Goal: Communication & Community: Answer question/provide support

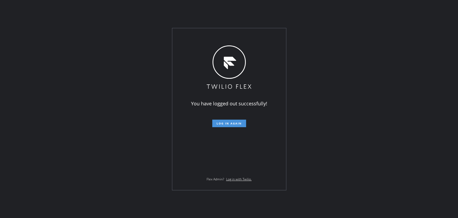
click at [234, 121] on button "Log in again" at bounding box center [229, 123] width 34 height 8
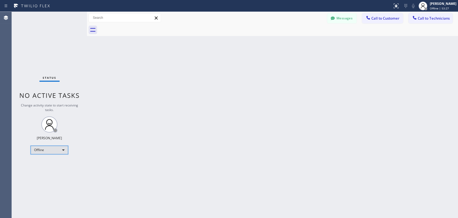
click at [53, 148] on div "Offline" at bounding box center [50, 149] width 38 height 9
click at [53, 166] on li "Available" at bounding box center [49, 163] width 36 height 6
click at [60, 148] on div "Available" at bounding box center [50, 147] width 38 height 9
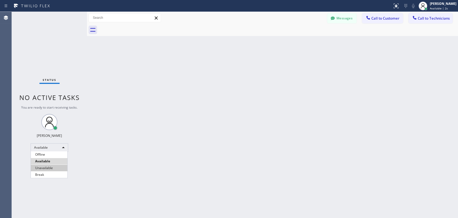
click at [52, 167] on li "Unavailable" at bounding box center [49, 167] width 36 height 6
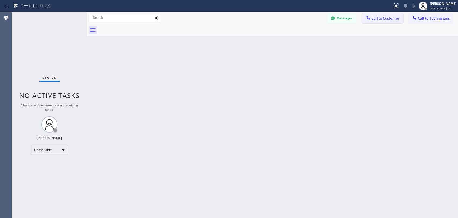
click at [388, 19] on span "Call to Customer" at bounding box center [385, 18] width 28 height 5
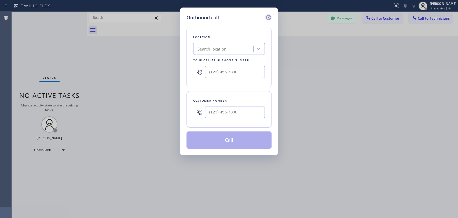
click at [268, 17] on icon at bounding box center [268, 17] width 6 height 6
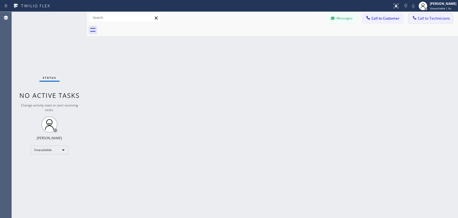
click at [431, 18] on span "Call to Technicians" at bounding box center [434, 18] width 32 height 5
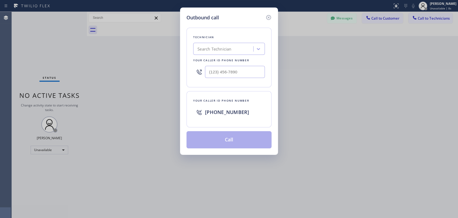
click at [243, 51] on div "Search Technician" at bounding box center [224, 48] width 58 height 9
type input "Sham"
click at [224, 61] on div "[PERSON_NAME]" at bounding box center [229, 60] width 72 height 10
type input "[PHONE_NUMBER]"
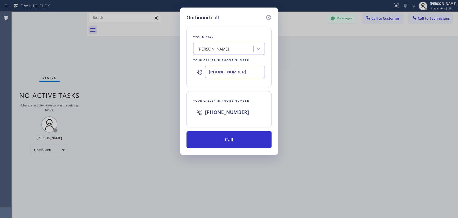
drag, startPoint x: 209, startPoint y: 72, endPoint x: 251, endPoint y: 72, distance: 42.1
click at [251, 72] on input "[PHONE_NUMBER]" at bounding box center [235, 72] width 60 height 12
drag, startPoint x: 204, startPoint y: 112, endPoint x: 253, endPoint y: 113, distance: 49.1
click at [253, 113] on div "[PHONE_NUMBER]" at bounding box center [229, 111] width 72 height 17
drag, startPoint x: 207, startPoint y: 72, endPoint x: 249, endPoint y: 73, distance: 41.9
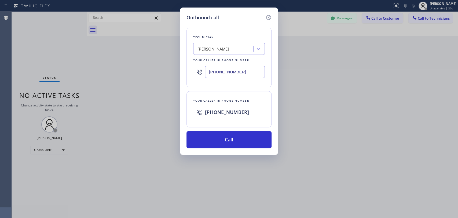
click at [249, 73] on input "[PHONE_NUMBER]" at bounding box center [235, 72] width 60 height 12
click at [230, 72] on input "[PHONE_NUMBER]" at bounding box center [235, 72] width 60 height 12
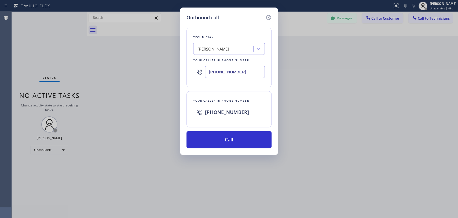
click at [213, 74] on input "[PHONE_NUMBER]" at bounding box center [235, 72] width 60 height 12
drag, startPoint x: 207, startPoint y: 73, endPoint x: 251, endPoint y: 74, distance: 44.5
click at [251, 74] on input "[PHONE_NUMBER]" at bounding box center [235, 72] width 60 height 12
click at [255, 48] on div at bounding box center [259, 49] width 10 height 10
type input "seva"
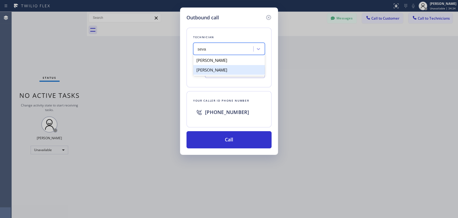
click at [215, 69] on div "[PERSON_NAME]" at bounding box center [229, 70] width 72 height 10
type input "[PHONE_NUMBER]"
click at [268, 17] on icon at bounding box center [268, 17] width 5 height 5
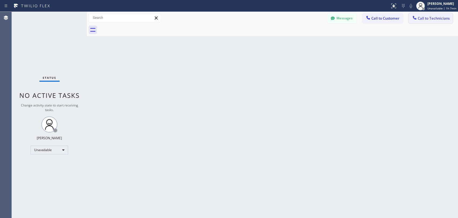
click at [421, 17] on span "Call to Technicians" at bounding box center [434, 18] width 32 height 5
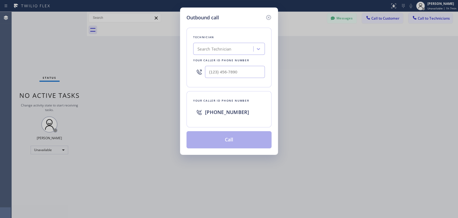
click at [238, 46] on div "Search Technician" at bounding box center [224, 48] width 58 height 9
type input "[PERSON_NAME]"
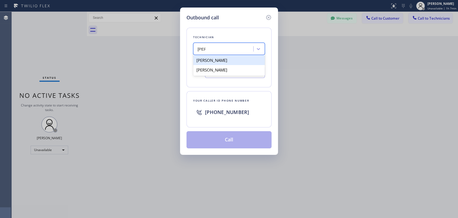
click at [229, 59] on div "[PERSON_NAME]" at bounding box center [229, 60] width 72 height 10
type input "[PHONE_NUMBER]"
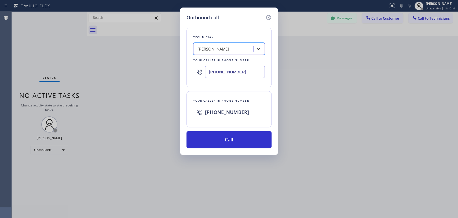
click at [260, 49] on icon at bounding box center [258, 48] width 5 height 5
click at [204, 50] on input "ырфь" at bounding box center [202, 49] width 11 height 5
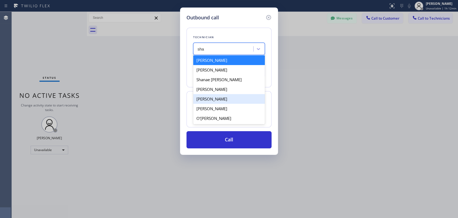
type input "sham"
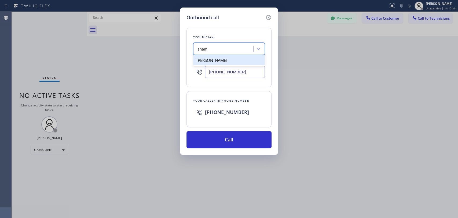
click at [220, 59] on div "[PERSON_NAME]" at bounding box center [229, 60] width 72 height 10
type input "[PHONE_NUMBER]"
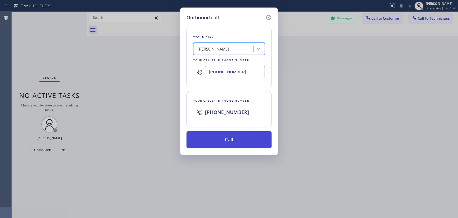
click at [226, 138] on button "Call" at bounding box center [228, 139] width 85 height 17
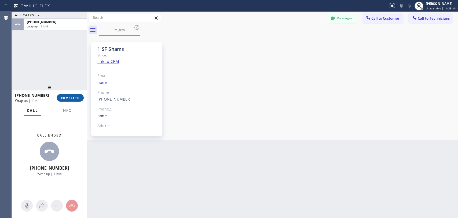
click at [75, 95] on button "COMPLETE" at bounding box center [70, 98] width 27 height 8
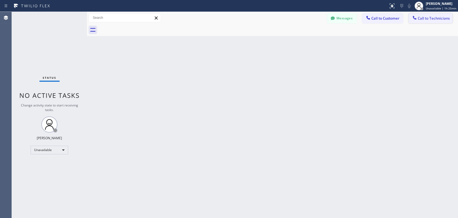
click at [429, 19] on span "Call to Technicians" at bounding box center [434, 18] width 32 height 5
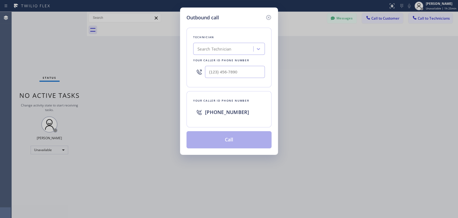
click at [210, 49] on div "Search Technician" at bounding box center [214, 49] width 34 height 6
type input "igna"
click at [228, 62] on div "[PERSON_NAME]" at bounding box center [229, 60] width 72 height 10
type input "[PHONE_NUMBER]"
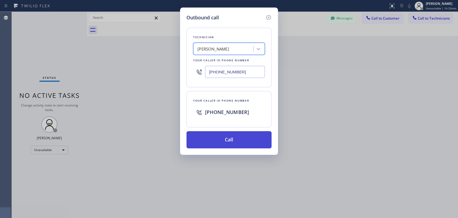
click at [229, 137] on button "Call" at bounding box center [228, 139] width 85 height 17
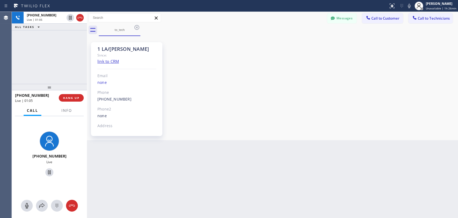
click at [33, 72] on div "[PHONE_NUMBER] Live | 01:05 ALL TASKS ALL TASKS ACTIVE TASKS TASKS IN WRAP UP" at bounding box center [49, 48] width 75 height 72
click at [73, 96] on span "HANG UP" at bounding box center [71, 98] width 16 height 4
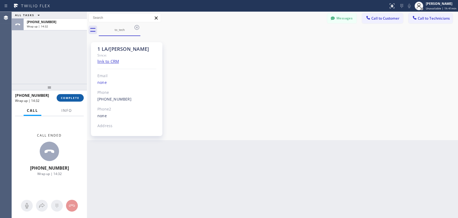
click at [65, 98] on span "COMPLETE" at bounding box center [70, 98] width 19 height 4
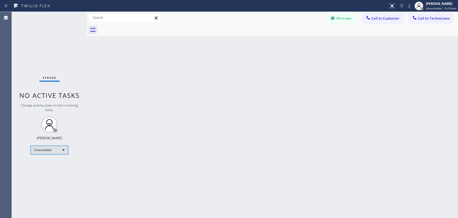
click at [52, 152] on div "Unavailable" at bounding box center [50, 149] width 38 height 9
click at [45, 164] on li "Available" at bounding box center [49, 163] width 36 height 6
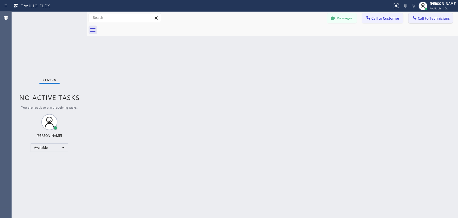
click at [415, 19] on icon at bounding box center [414, 17] width 3 height 3
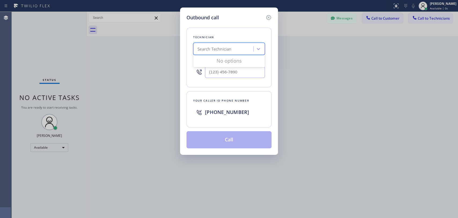
click at [230, 50] on div "Search Technician" at bounding box center [214, 49] width 34 height 6
type input "[PERSON_NAME]"
click at [230, 58] on div "[PERSON_NAME]" at bounding box center [229, 60] width 72 height 10
type input "[PHONE_NUMBER]"
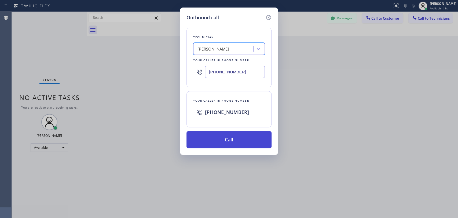
click at [231, 143] on button "Call" at bounding box center [228, 139] width 85 height 17
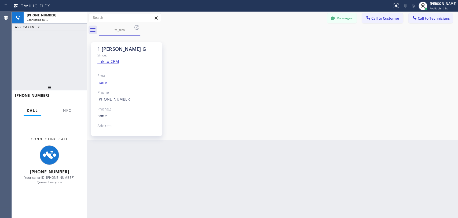
scroll to position [1012, 0]
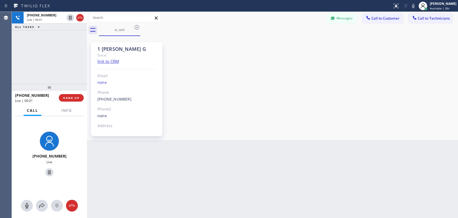
click at [0, 38] on div "Agent Desktop" at bounding box center [6, 115] width 12 height 206
click at [74, 99] on span "HANG UP" at bounding box center [71, 98] width 16 height 4
click at [74, 97] on span "HANG UP" at bounding box center [71, 98] width 16 height 4
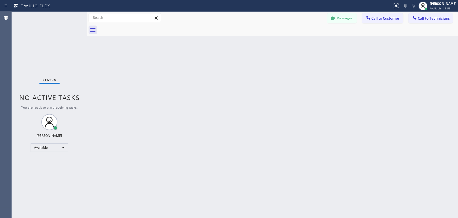
click at [430, 18] on span "Call to Technicians" at bounding box center [434, 18] width 32 height 5
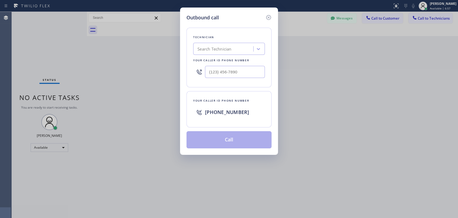
click at [205, 50] on div "Search Technician" at bounding box center [214, 49] width 34 height 6
type input "ignac"
click at [206, 58] on div "[PERSON_NAME]" at bounding box center [229, 60] width 72 height 10
type input "[PHONE_NUMBER]"
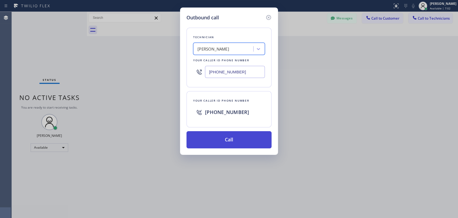
click at [230, 143] on button "Call" at bounding box center [228, 139] width 85 height 17
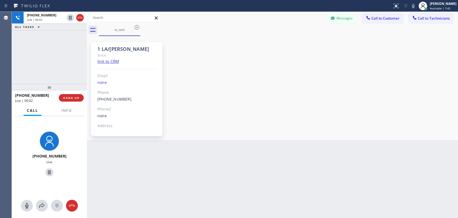
click at [26, 82] on div "[PHONE_NUMBER] Live | 00:02 ALL TASKS ALL TASKS ACTIVE TASKS TASKS IN WRAP UP" at bounding box center [49, 48] width 75 height 72
click at [65, 95] on button "HANG UP" at bounding box center [71, 98] width 25 height 8
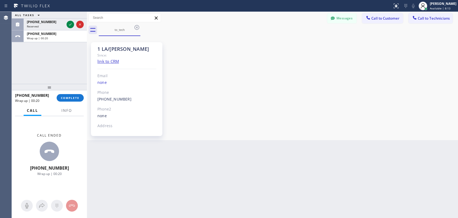
click at [33, 64] on div "ALL TASKS ALL TASKS ACTIVE TASKS TASKS IN WRAP UP [PHONE_NUMBER] Reserved [PHON…" at bounding box center [49, 48] width 75 height 72
click at [68, 98] on span "COMPLETE" at bounding box center [70, 98] width 19 height 4
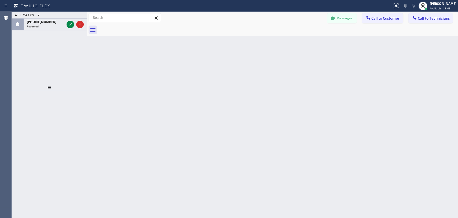
click at [28, 60] on div "ALL TASKS ALL TASKS ACTIVE TASKS TASKS IN WRAP UP [PHONE_NUMBER] Reserved" at bounding box center [49, 48] width 75 height 72
click at [71, 25] on icon at bounding box center [70, 24] width 6 height 6
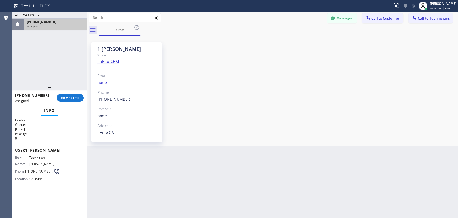
scroll to position [2448, 0]
click at [79, 105] on div "Info" at bounding box center [49, 110] width 69 height 11
click at [77, 98] on span "COMPLETE" at bounding box center [70, 98] width 19 height 4
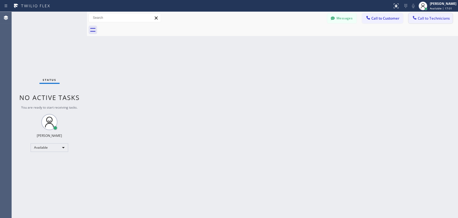
click at [423, 18] on span "Call to Technicians" at bounding box center [434, 18] width 32 height 5
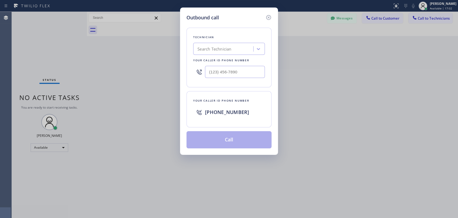
click at [207, 54] on div "Search Technician" at bounding box center [229, 49] width 72 height 12
type input "ole"
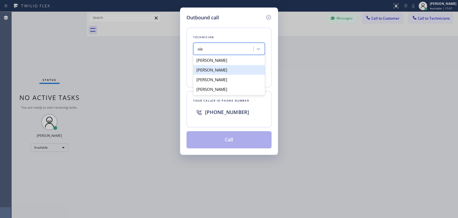
click at [239, 71] on div "[PERSON_NAME]" at bounding box center [229, 70] width 72 height 10
type input "[PHONE_NUMBER]"
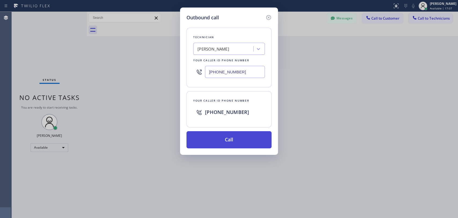
click at [220, 142] on button "Call" at bounding box center [228, 139] width 85 height 17
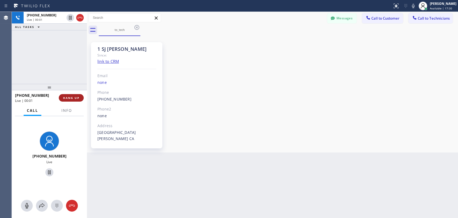
click at [75, 97] on span "HANG UP" at bounding box center [71, 98] width 16 height 4
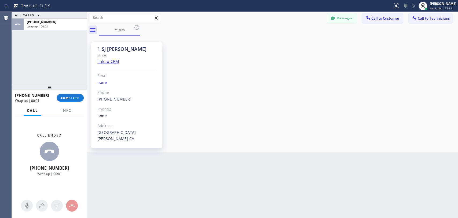
drag, startPoint x: 75, startPoint y: 97, endPoint x: 102, endPoint y: 109, distance: 29.7
click at [75, 98] on span "COMPLETE" at bounding box center [70, 98] width 19 height 4
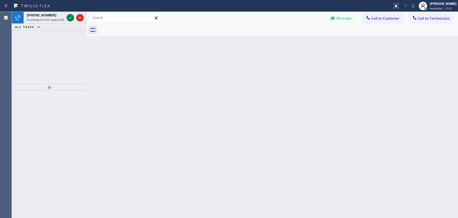
click at [17, 58] on div "[PHONE_NUMBER] Incoming call from queue [DSRs] ALL TASKS ALL TASKS ACTIVE TASKS…" at bounding box center [49, 48] width 75 height 72
drag, startPoint x: 28, startPoint y: 72, endPoint x: 31, endPoint y: 63, distance: 9.5
click at [28, 71] on div "[PHONE_NUMBER] Incoming call from queue [DSRs] ALL TASKS ALL TASKS ACTIVE TASKS…" at bounding box center [49, 48] width 75 height 72
click at [72, 18] on icon at bounding box center [70, 17] width 6 height 6
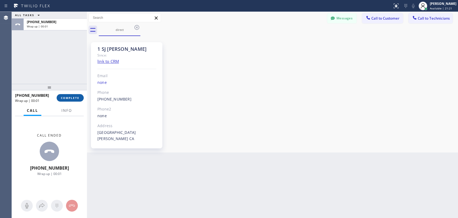
click at [68, 97] on span "COMPLETE" at bounding box center [70, 98] width 19 height 4
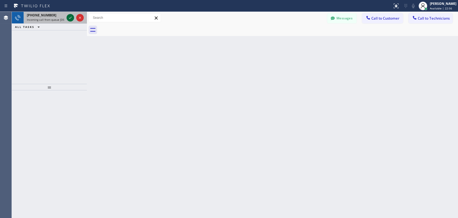
click at [69, 15] on icon at bounding box center [70, 17] width 6 height 6
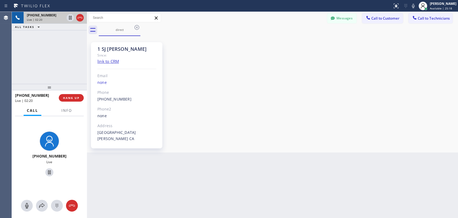
click at [52, 61] on div "[PHONE_NUMBER] Live | 02:20 ALL TASKS ALL TASKS ACTIVE TASKS TASKS IN WRAP UP" at bounding box center [49, 48] width 75 height 72
click at [73, 62] on div "[PHONE_NUMBER] Live | 02:26 ALL TASKS ALL TASKS ACTIVE TASKS TASKS IN WRAP UP" at bounding box center [49, 48] width 75 height 72
click at [77, 96] on button "HANG UP" at bounding box center [71, 98] width 25 height 8
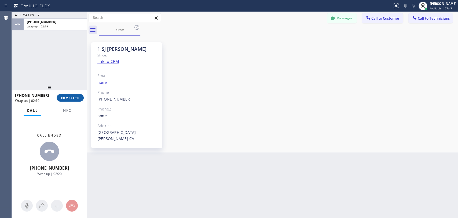
click at [60, 99] on button "COMPLETE" at bounding box center [70, 98] width 27 height 8
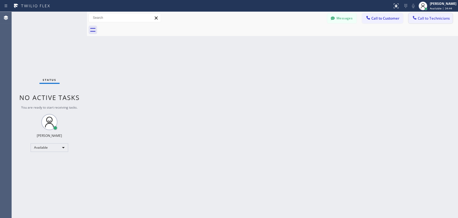
click at [426, 19] on span "Call to Technicians" at bounding box center [434, 18] width 32 height 5
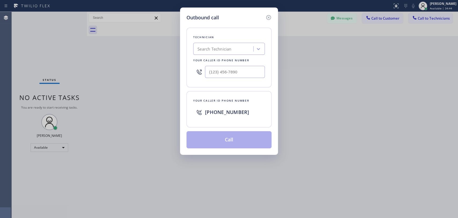
click at [241, 48] on div "Search Technician" at bounding box center [224, 48] width 58 height 9
type input "serg"
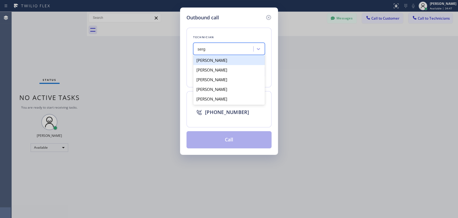
click at [228, 64] on div "[PERSON_NAME]" at bounding box center [229, 60] width 72 height 10
type input "[PHONE_NUMBER]"
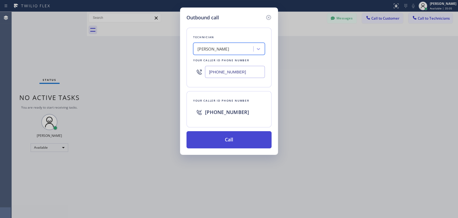
click at [237, 140] on button "Call" at bounding box center [228, 139] width 85 height 17
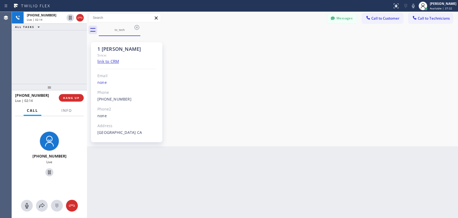
click at [16, 52] on div "[PHONE_NUMBER] Live | 02:14 ALL TASKS ALL TASKS ACTIVE TASKS TASKS IN WRAP UP" at bounding box center [49, 48] width 75 height 72
click at [72, 97] on span "HANG UP" at bounding box center [71, 98] width 16 height 4
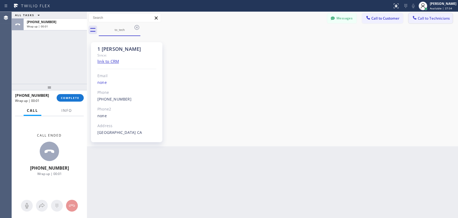
click at [422, 17] on span "Call to Technicians" at bounding box center [434, 18] width 32 height 5
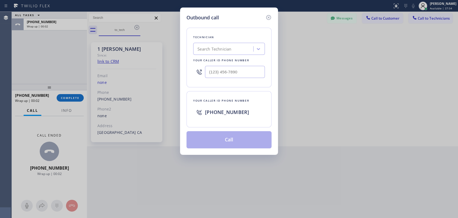
click at [213, 50] on div "Search Technician" at bounding box center [214, 49] width 34 height 6
type input "[PERSON_NAME]"
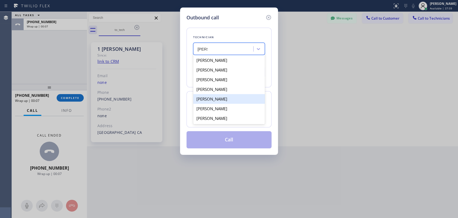
click at [225, 94] on div "[PERSON_NAME]" at bounding box center [229, 89] width 72 height 10
type input "[PHONE_NUMBER]"
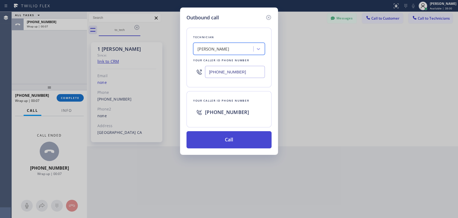
click at [235, 140] on button "Call" at bounding box center [228, 139] width 85 height 17
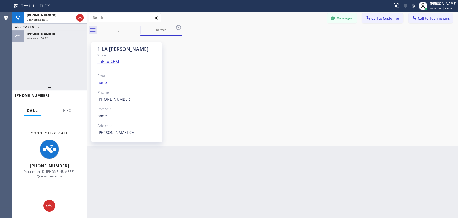
click at [32, 77] on div "[PHONE_NUMBER] Connecting call… ALL TASKS ALL TASKS ACTIVE TASKS TASKS IN WRAP …" at bounding box center [49, 48] width 75 height 72
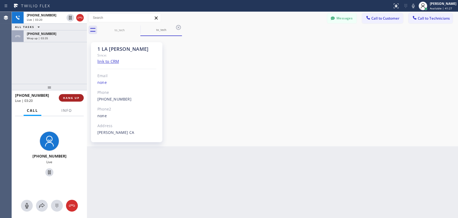
click at [77, 98] on span "HANG UP" at bounding box center [71, 98] width 16 height 4
click at [76, 99] on span "HANG UP" at bounding box center [71, 98] width 16 height 4
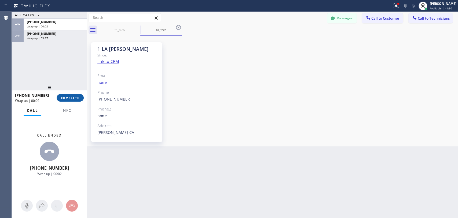
click at [74, 97] on span "COMPLETE" at bounding box center [70, 98] width 19 height 4
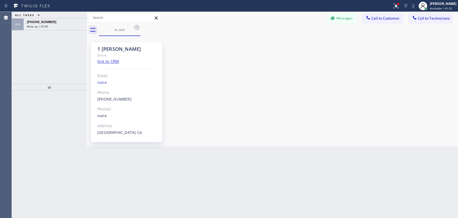
drag, startPoint x: 140, startPoint y: 27, endPoint x: 144, endPoint y: 33, distance: 7.3
click at [140, 27] on icon at bounding box center [137, 27] width 6 height 6
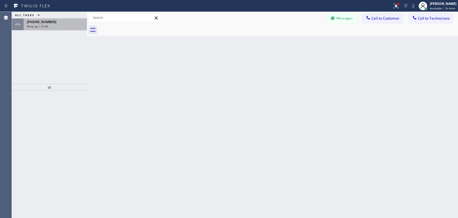
click at [61, 26] on div "Wrap up | 27:00" at bounding box center [55, 26] width 57 height 4
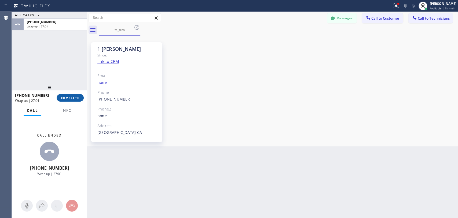
click at [70, 97] on span "COMPLETE" at bounding box center [70, 98] width 19 height 4
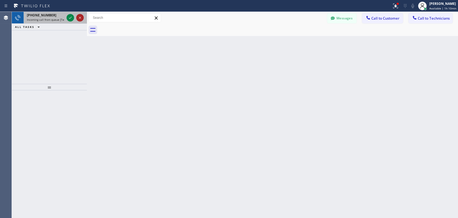
click at [79, 16] on icon at bounding box center [80, 17] width 6 height 6
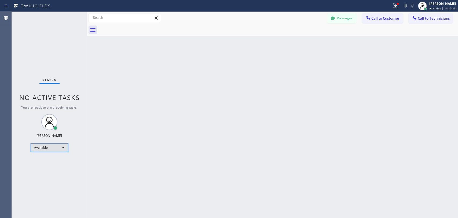
click at [54, 148] on div "Available" at bounding box center [50, 147] width 38 height 9
click at [48, 167] on li "Unavailable" at bounding box center [49, 167] width 36 height 6
click at [58, 149] on div "Unavailable" at bounding box center [50, 149] width 38 height 9
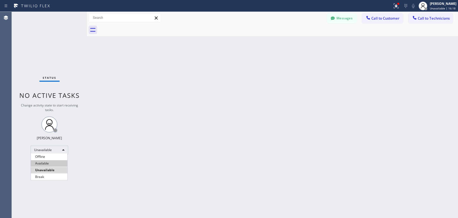
click at [54, 163] on li "Available" at bounding box center [49, 163] width 36 height 6
